Goal: Find specific page/section: Find specific page/section

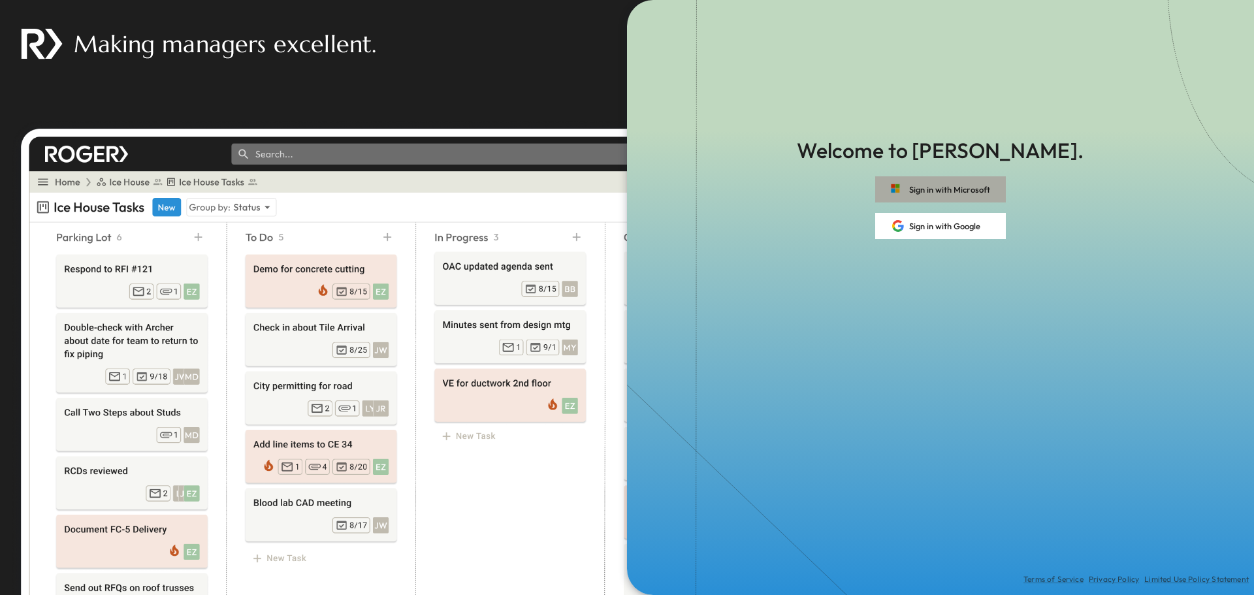
click at [964, 191] on button "Sign in with Microsoft" at bounding box center [940, 189] width 131 height 26
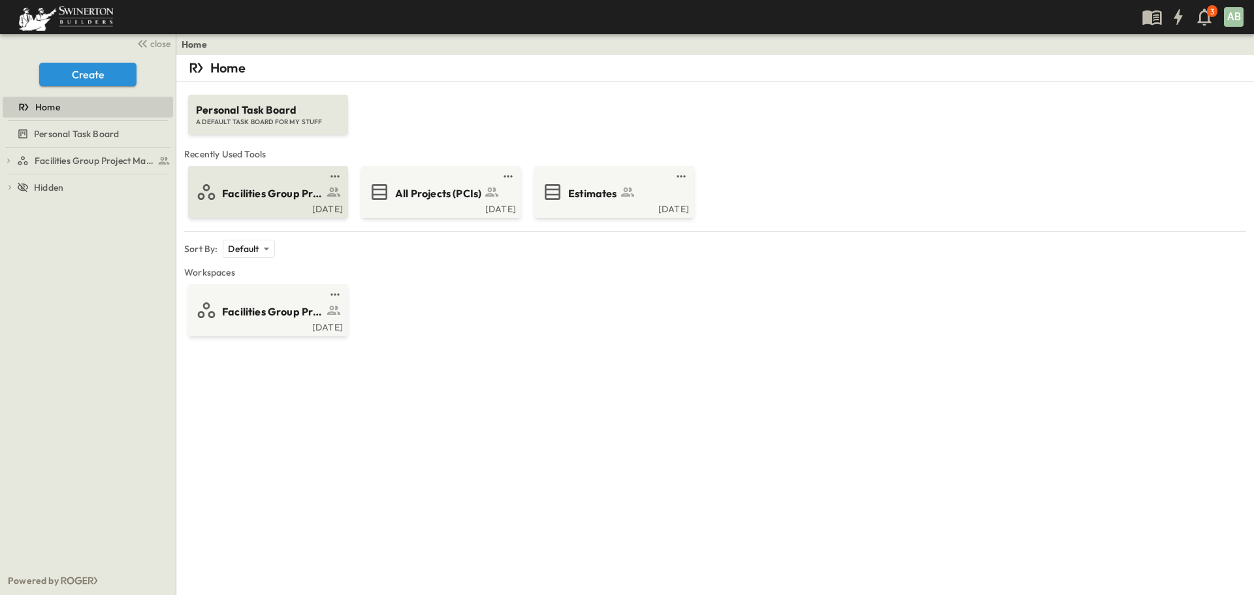
click at [269, 196] on span "Facilities Group Project Management Suite" at bounding box center [272, 193] width 101 height 15
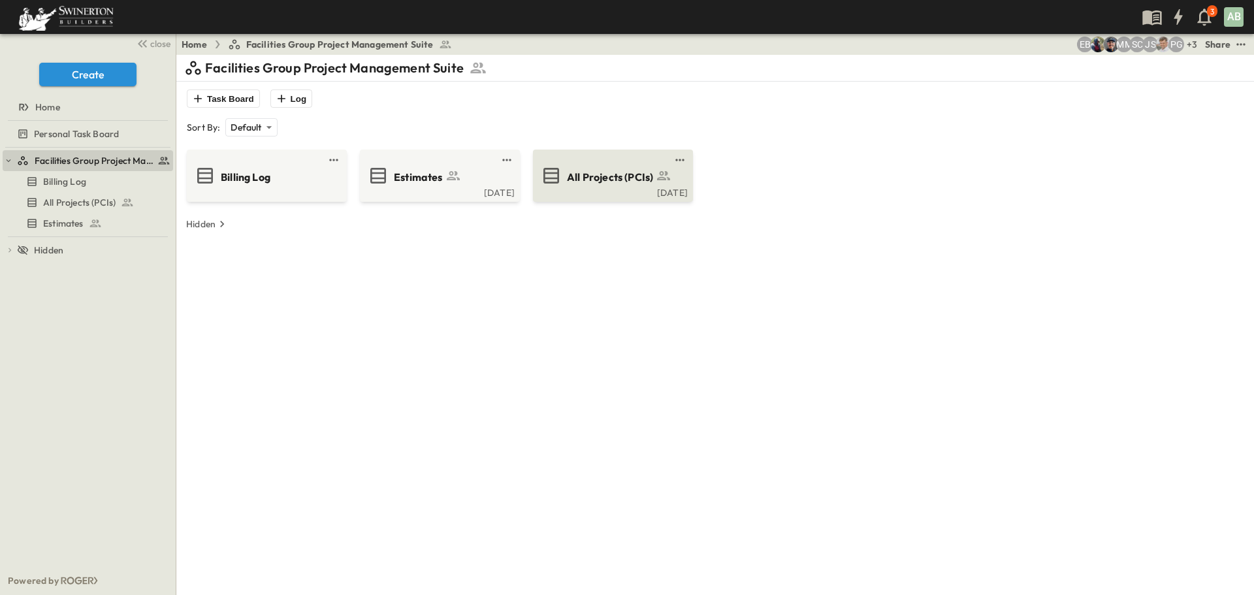
click at [616, 180] on span "All Projects (PCIs)" at bounding box center [610, 177] width 86 height 15
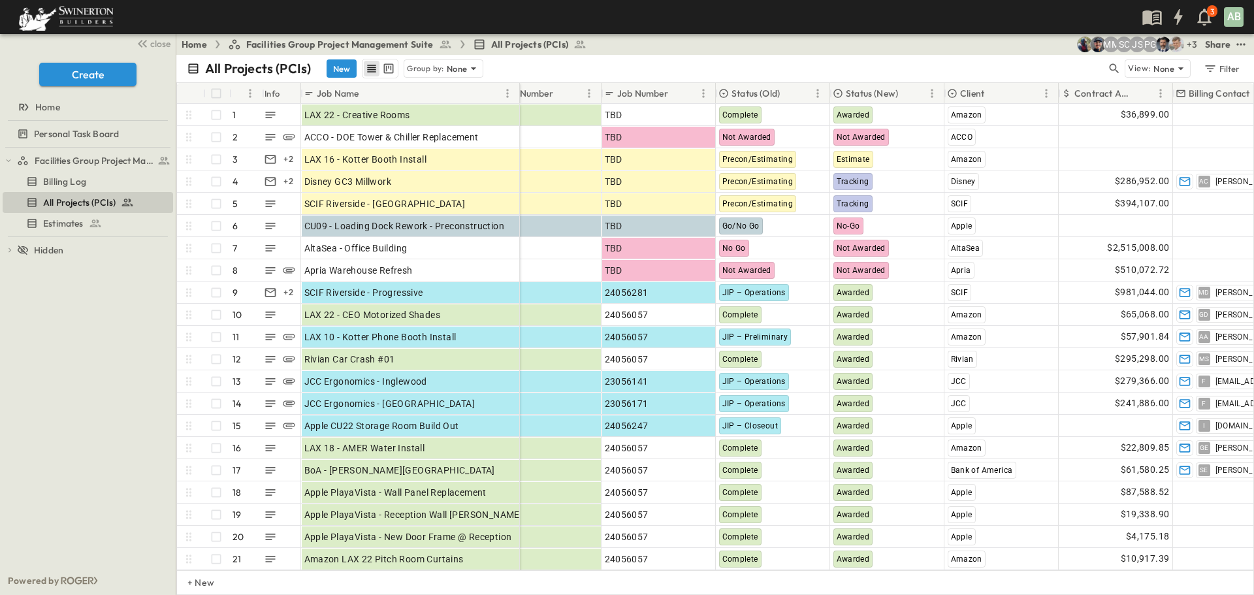
drag, startPoint x: 364, startPoint y: 91, endPoint x: 518, endPoint y: 101, distance: 153.8
click at [518, 101] on div at bounding box center [520, 93] width 13 height 37
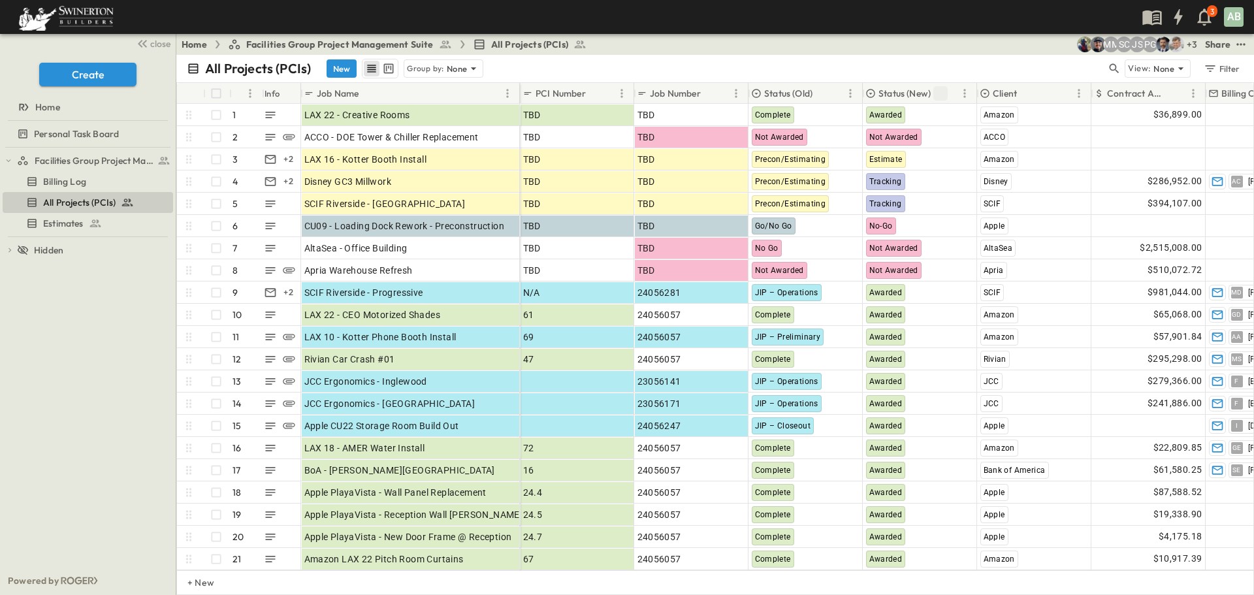
click at [941, 91] on icon "Sort" at bounding box center [940, 93] width 8 height 8
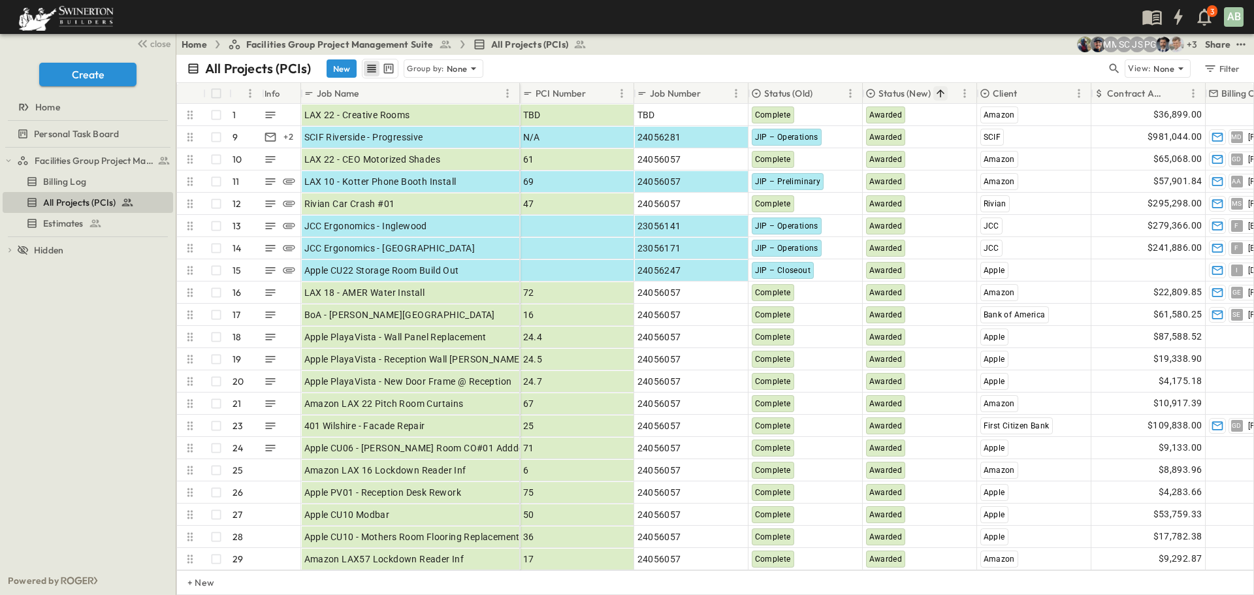
click at [939, 92] on icon "Sort" at bounding box center [940, 93] width 12 height 12
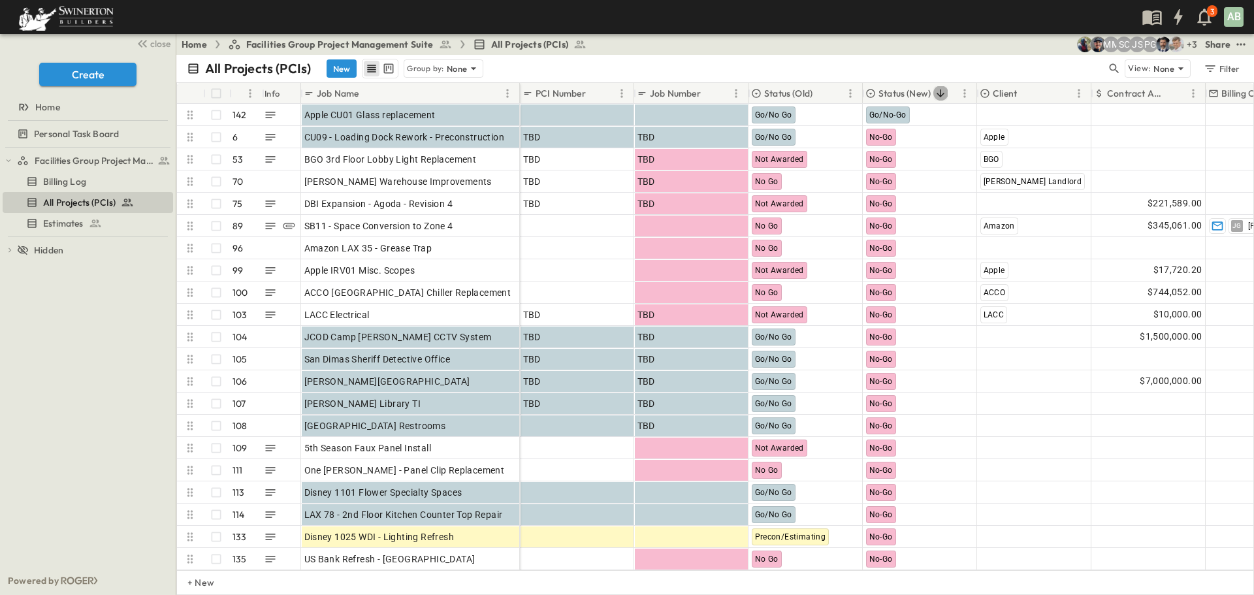
click at [939, 92] on icon "Sort" at bounding box center [940, 93] width 12 height 12
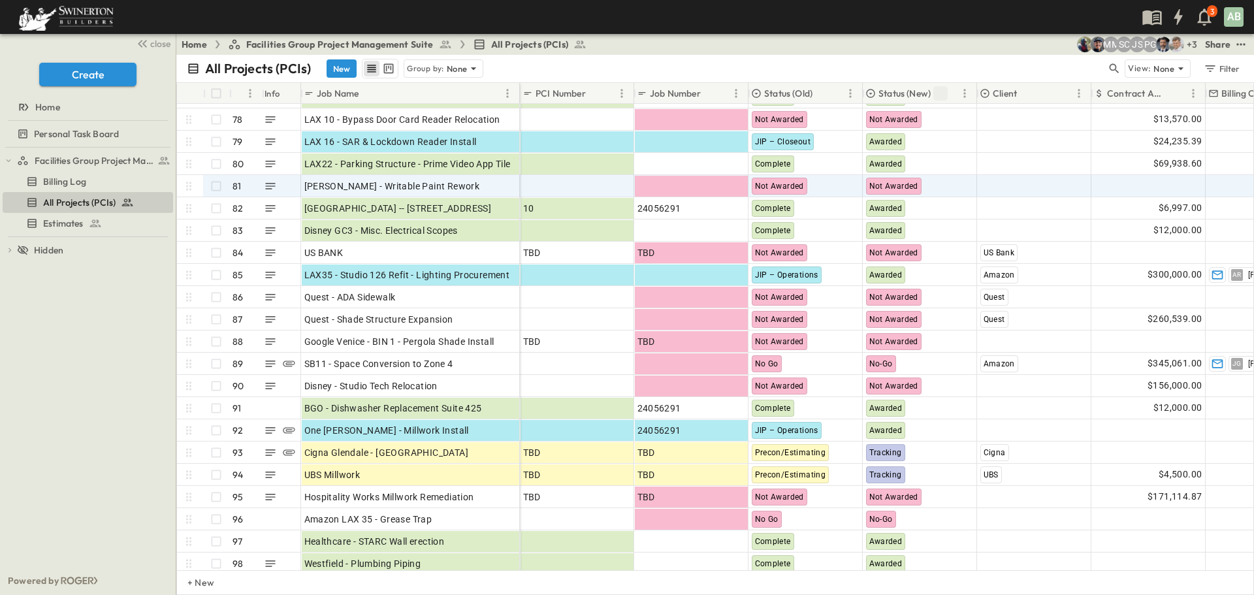
scroll to position [1653, 0]
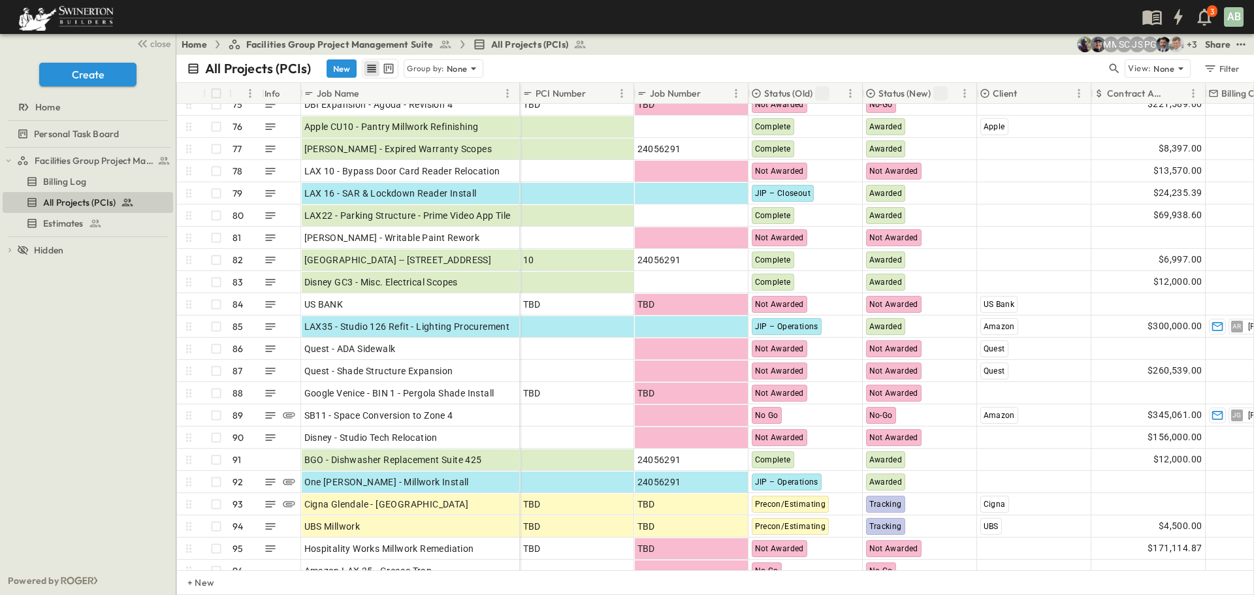
click at [823, 89] on icon "Sort" at bounding box center [822, 93] width 12 height 12
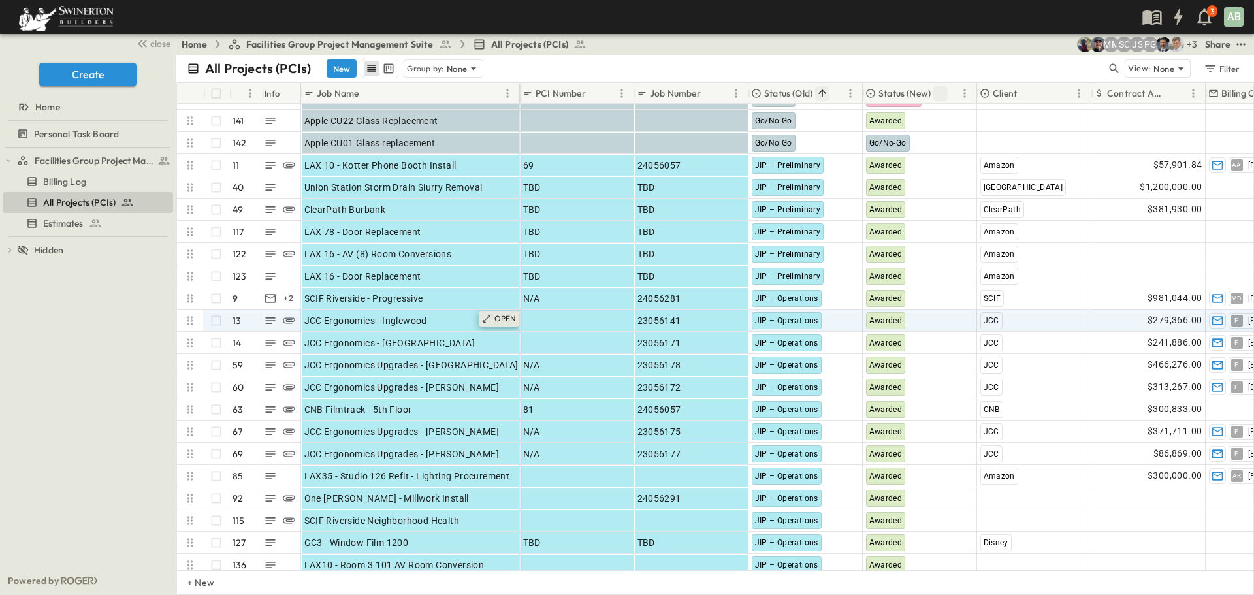
scroll to position [791, 0]
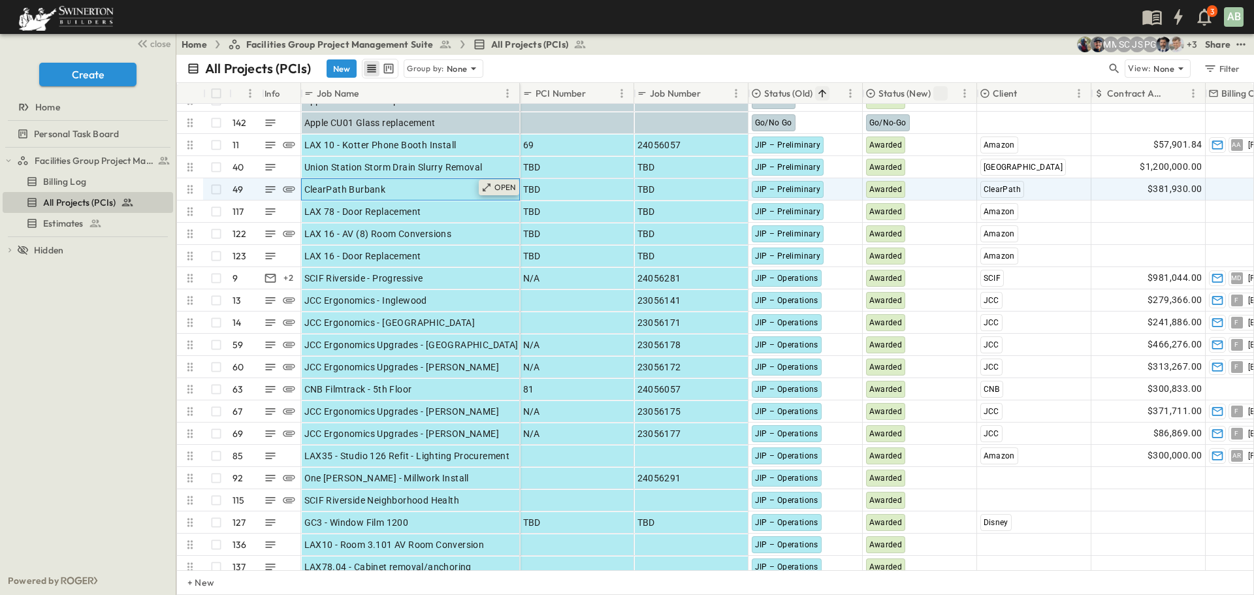
click at [509, 189] on p "OPEN" at bounding box center [505, 187] width 22 height 10
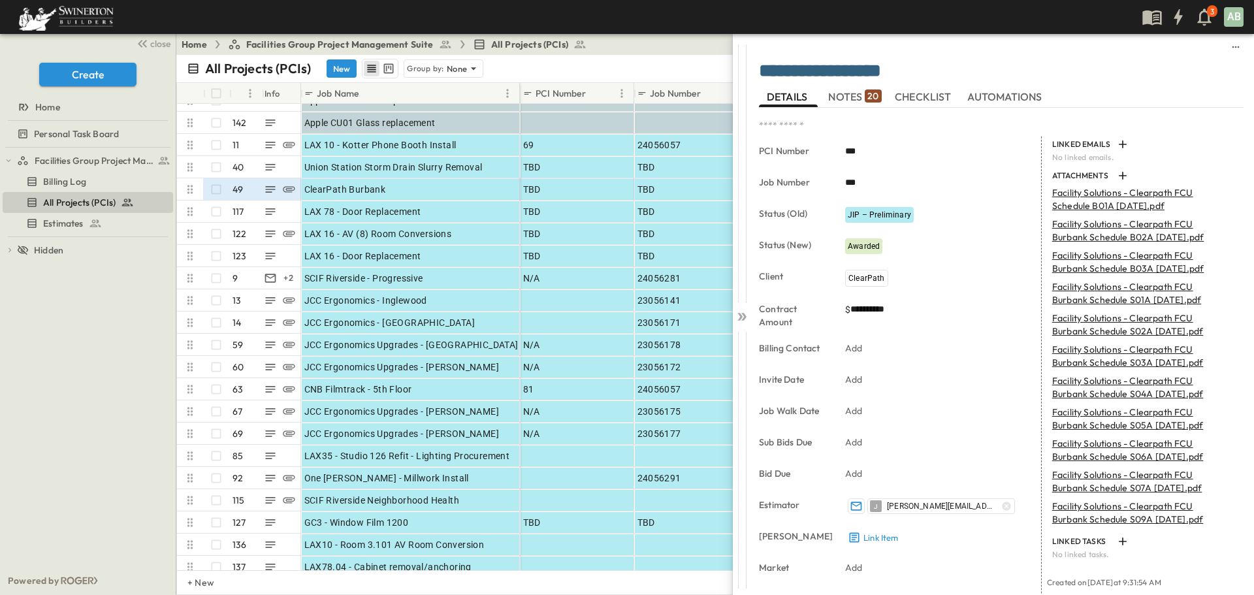
click at [846, 97] on span "NOTES 20" at bounding box center [854, 97] width 53 height 12
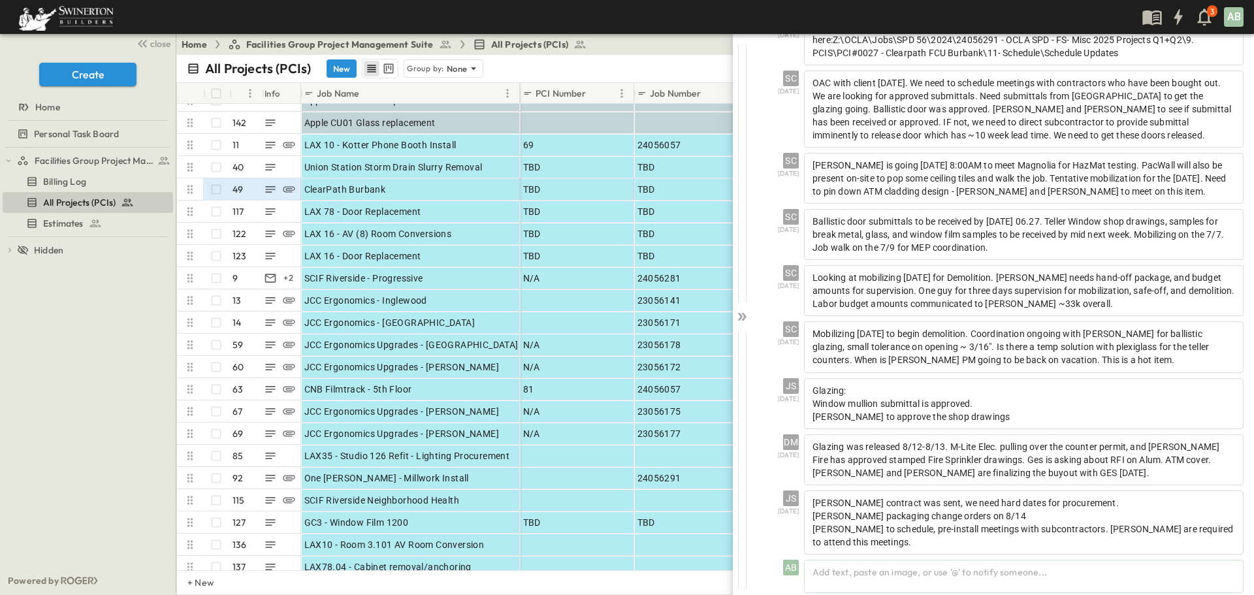
scroll to position [548, 0]
click at [503, 277] on p "OPEN" at bounding box center [505, 276] width 22 height 10
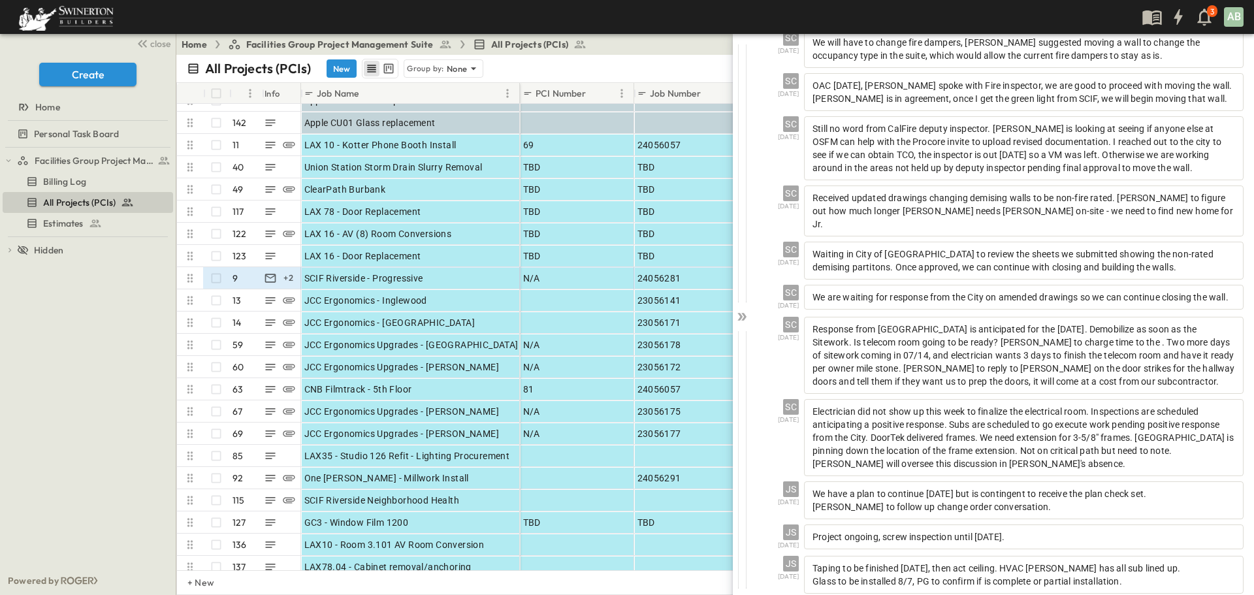
scroll to position [823, 0]
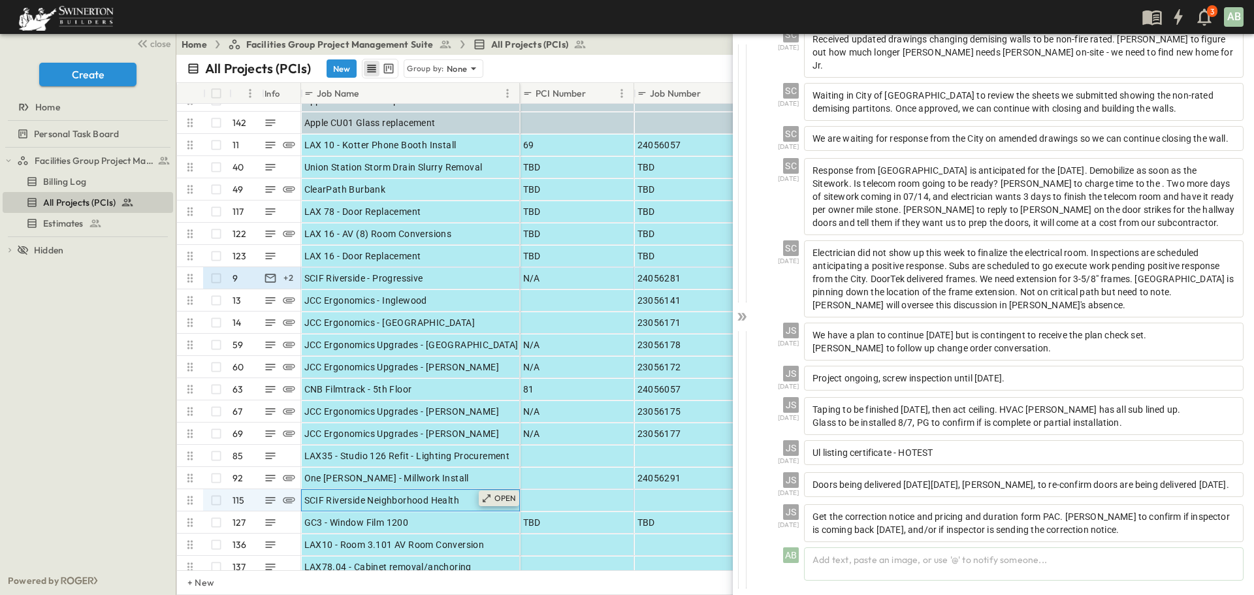
click at [494, 501] on div "OPEN" at bounding box center [499, 498] width 40 height 16
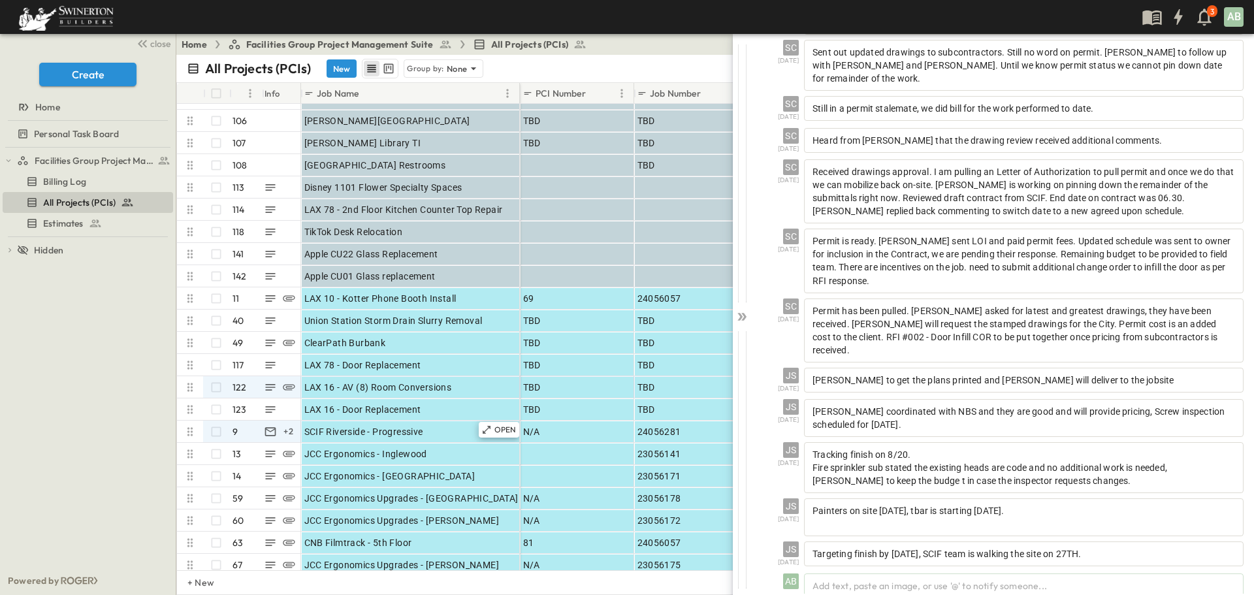
scroll to position [661, 0]
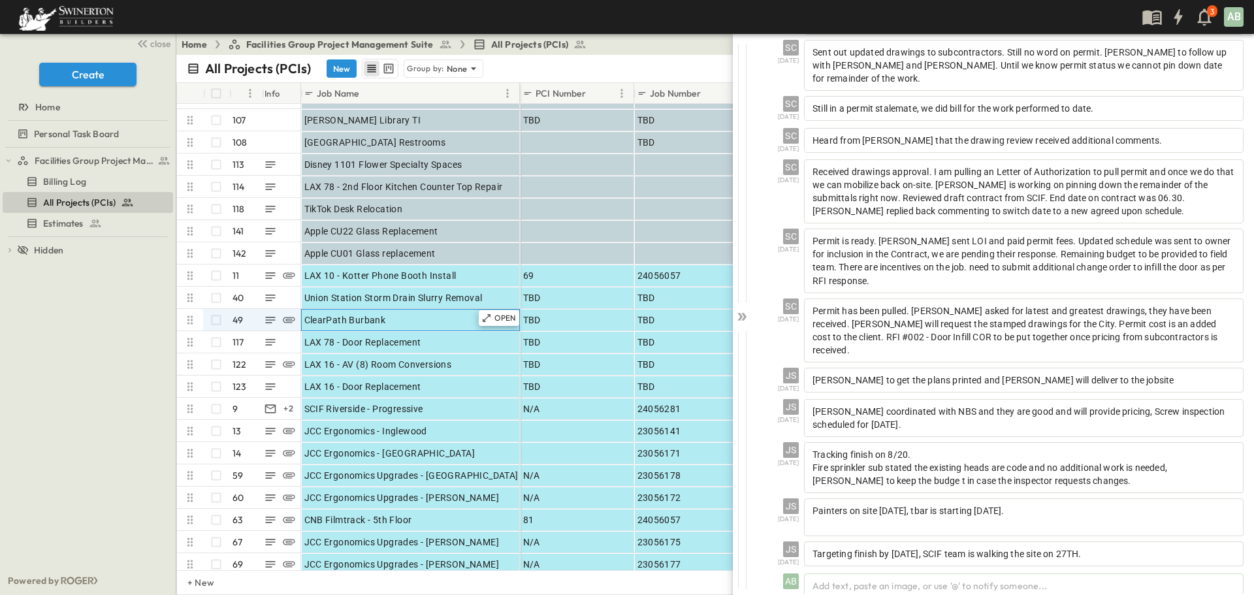
click at [373, 319] on span "ClearPath Burbank" at bounding box center [345, 319] width 82 height 13
click at [501, 315] on p "OPEN" at bounding box center [505, 318] width 22 height 10
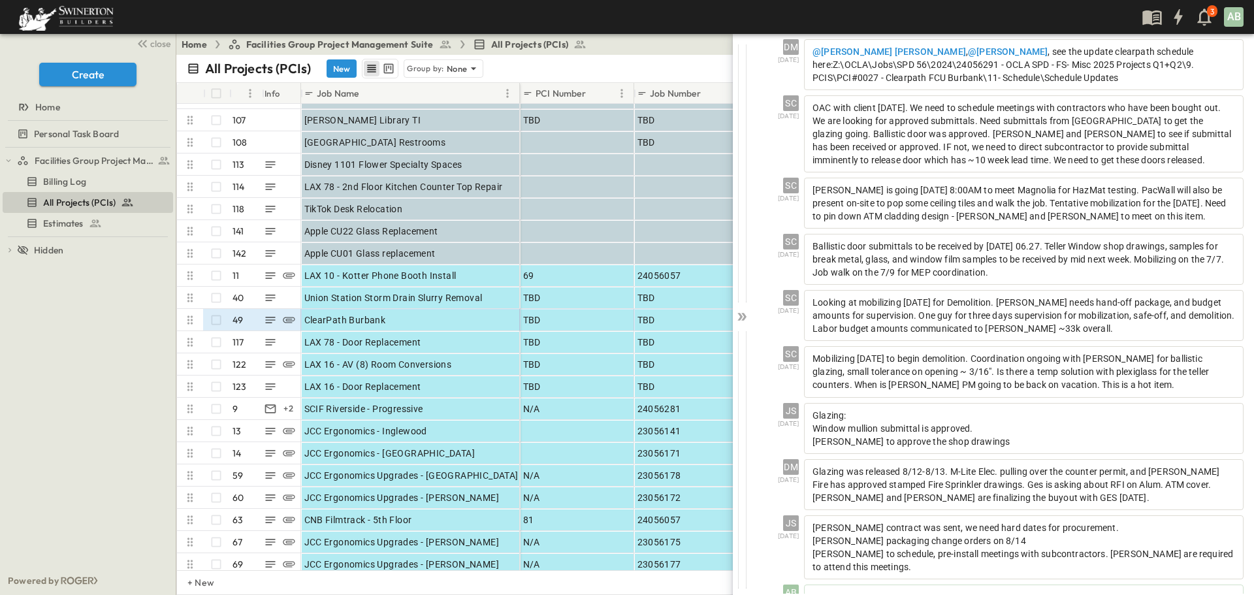
scroll to position [548, 0]
